Goal: Find specific page/section: Find specific page/section

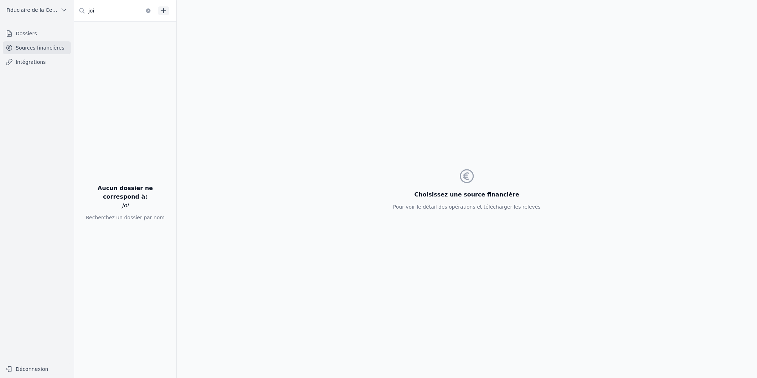
click at [26, 36] on link "Dossiers" at bounding box center [37, 33] width 68 height 13
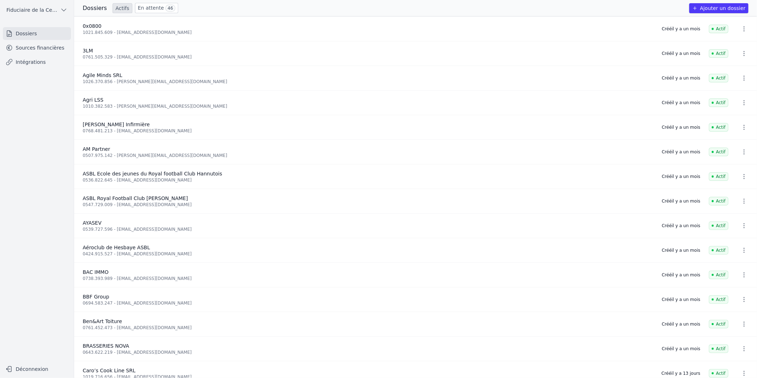
click at [34, 48] on link "Sources financières" at bounding box center [37, 47] width 68 height 13
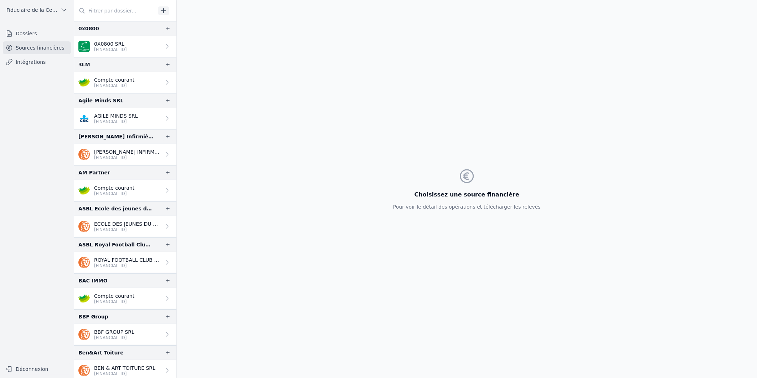
click at [116, 8] on input "text" at bounding box center [114, 10] width 81 height 13
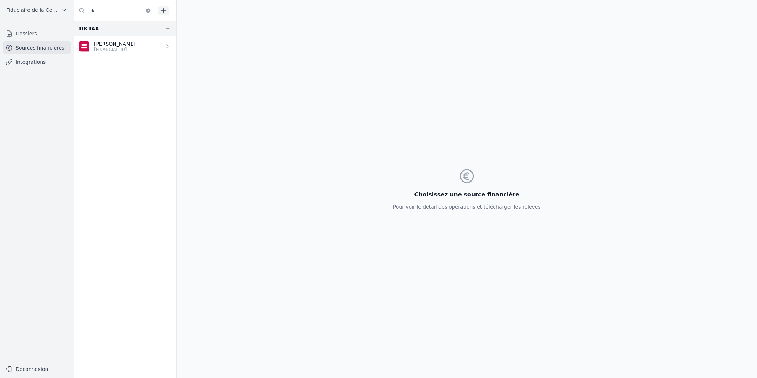
click at [109, 49] on p "[FINANCIAL_ID]" at bounding box center [114, 50] width 41 height 6
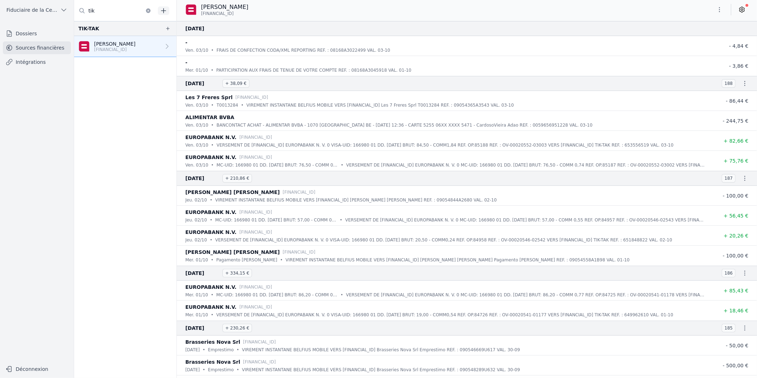
drag, startPoint x: 115, startPoint y: 14, endPoint x: -31, endPoint y: 6, distance: 146.0
click at [0, 6] on html "Open sidebar Fiduciaire de la Cense & Associés Fiduciaire de la Cense & Associé…" at bounding box center [378, 189] width 757 height 378
click at [128, 44] on p "[PERSON_NAME]" at bounding box center [114, 43] width 41 height 7
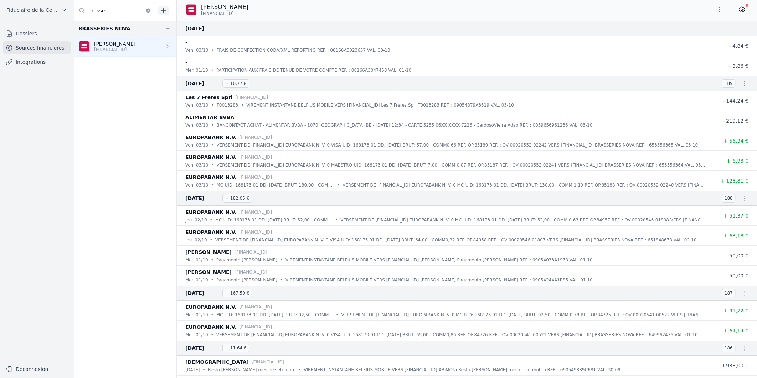
drag, startPoint x: 128, startPoint y: 11, endPoint x: -101, endPoint y: 14, distance: 229.7
click at [0, 14] on html "Open sidebar Fiduciaire de la Cense & Associés Fiduciaire de la Cense & Associé…" at bounding box center [378, 189] width 757 height 378
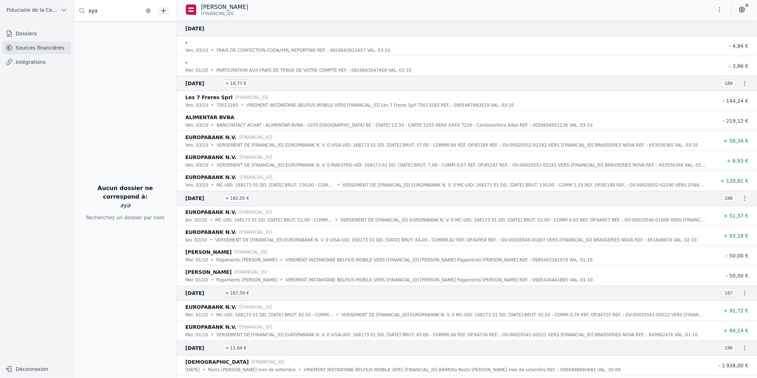
type input "aya"
click at [34, 32] on link "Dossiers" at bounding box center [37, 33] width 68 height 13
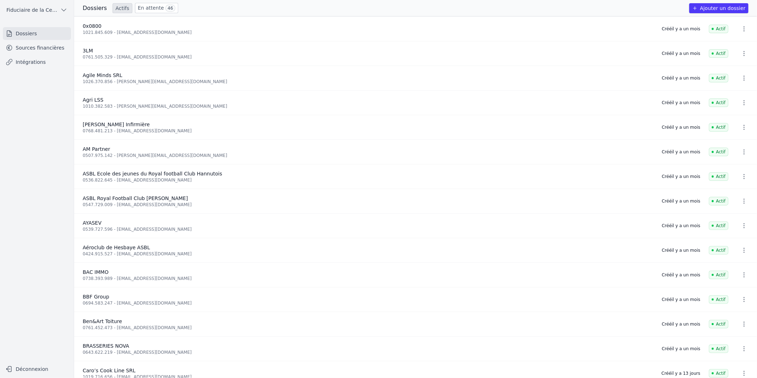
click at [34, 36] on link "Dossiers" at bounding box center [37, 33] width 68 height 13
click at [32, 48] on link "Sources financières" at bounding box center [37, 47] width 68 height 13
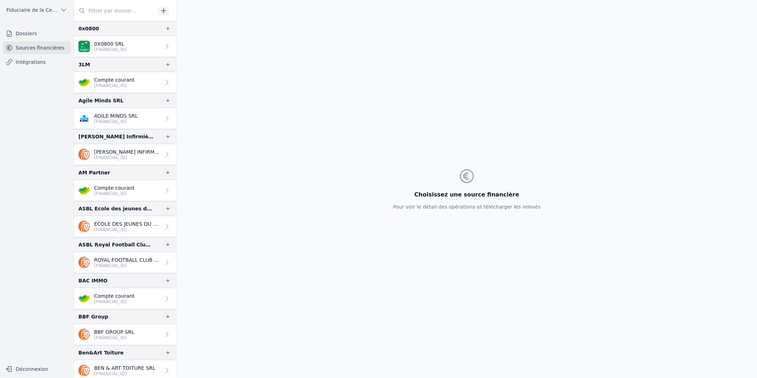
scroll to position [198, 0]
